Goal: Information Seeking & Learning: Learn about a topic

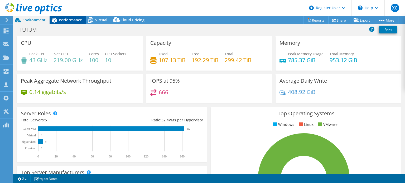
click at [71, 18] on span "Performance" at bounding box center [70, 19] width 23 height 5
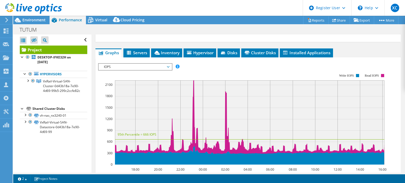
scroll to position [105, 0]
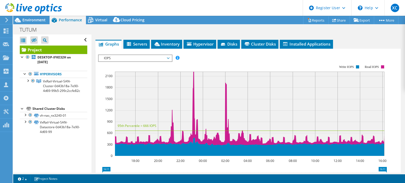
click at [129, 56] on span "IOPS" at bounding box center [135, 58] width 68 height 6
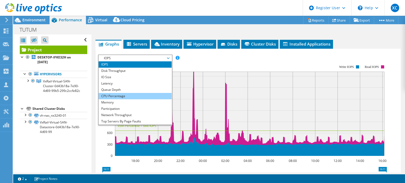
click at [130, 94] on li "CPU Percentage" at bounding box center [135, 96] width 73 height 6
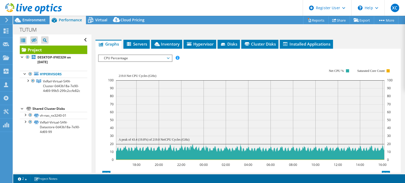
click at [129, 58] on span "CPU Percentage" at bounding box center [135, 58] width 68 height 6
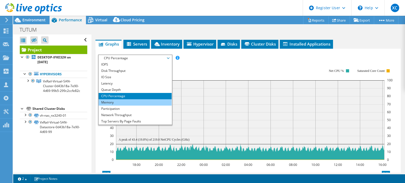
click at [123, 101] on li "Memory" at bounding box center [135, 102] width 73 height 6
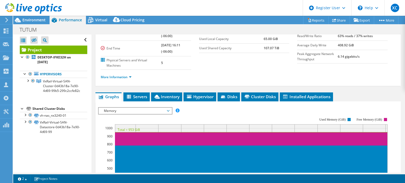
scroll to position [79, 0]
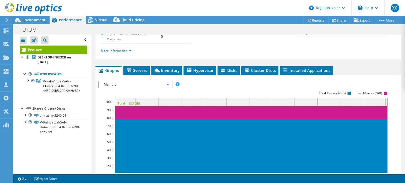
click at [156, 84] on span "Memory" at bounding box center [135, 84] width 68 height 6
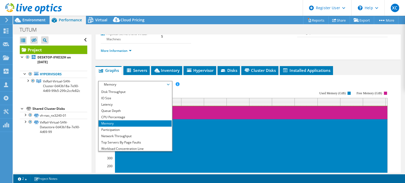
scroll to position [0, 0]
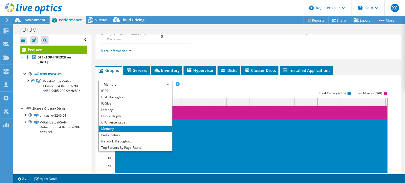
click at [210, 86] on rect at bounding box center [244, 136] width 292 height 105
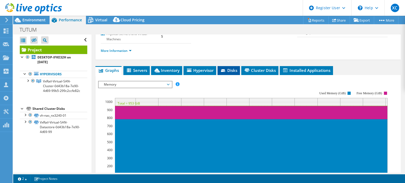
click at [233, 71] on span "Disks" at bounding box center [228, 70] width 17 height 5
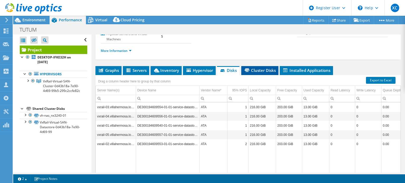
click at [254, 70] on span "Cluster Disks" at bounding box center [260, 70] width 32 height 5
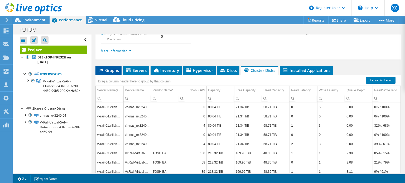
click at [111, 69] on span "Graphs" at bounding box center [108, 70] width 21 height 5
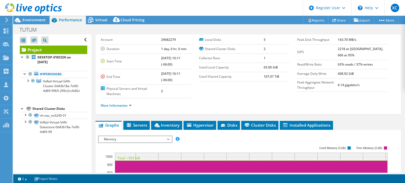
scroll to position [53, 0]
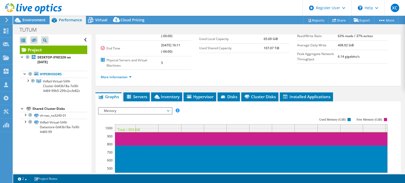
click at [141, 110] on span "Memory" at bounding box center [135, 111] width 68 height 6
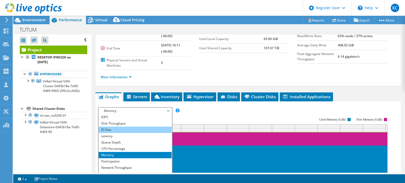
click at [138, 128] on li "IO Size" at bounding box center [135, 130] width 73 height 6
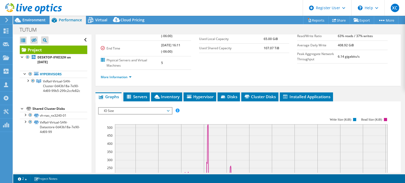
scroll to position [79, 0]
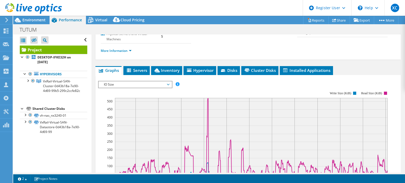
click at [131, 82] on span "IO Size" at bounding box center [135, 84] width 68 height 6
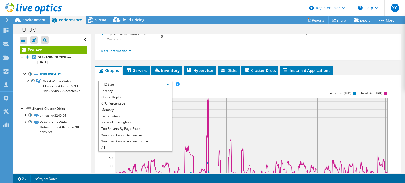
scroll to position [0, 0]
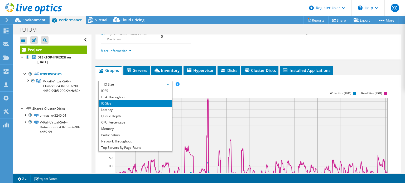
click at [205, 81] on div "IOPS Disk Throughput IO Size Latency Queue Depth CPU Percentage Memory Page Fau…" at bounding box center [248, 84] width 300 height 7
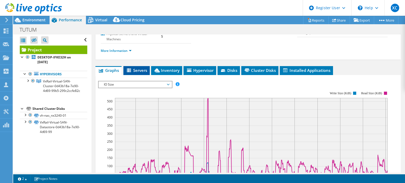
click at [139, 66] on li "Servers" at bounding box center [136, 70] width 26 height 9
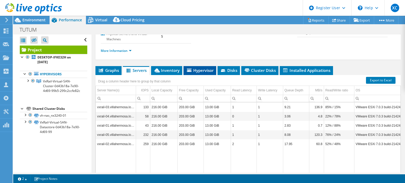
click at [195, 69] on span "Hypervisor" at bounding box center [199, 70] width 27 height 5
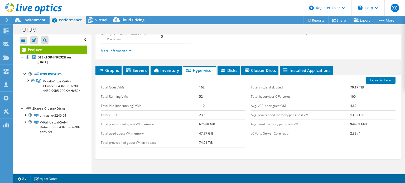
scroll to position [26, 0]
